Goal: Task Accomplishment & Management: Use online tool/utility

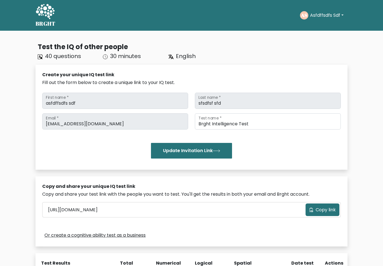
click at [120, 69] on span "Copy link" at bounding box center [325, 210] width 20 height 7
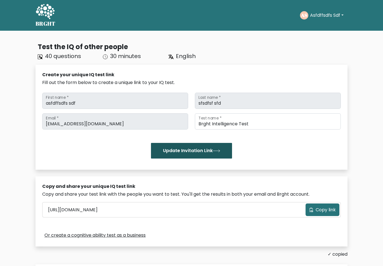
click at [120, 69] on button "Update Invitation Link" at bounding box center [191, 151] width 81 height 16
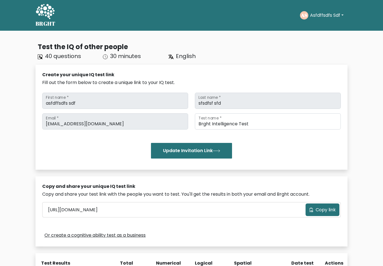
click at [319, 212] on span "Copy link" at bounding box center [325, 210] width 20 height 7
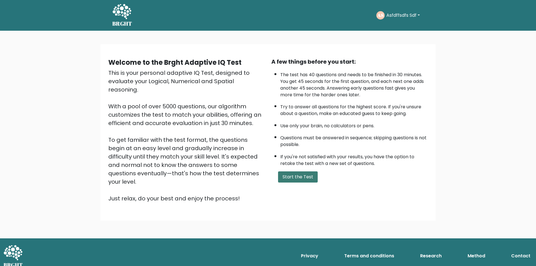
click at [270, 69] on button "Start the Test" at bounding box center [298, 177] width 40 height 11
